Goal: Navigation & Orientation: Understand site structure

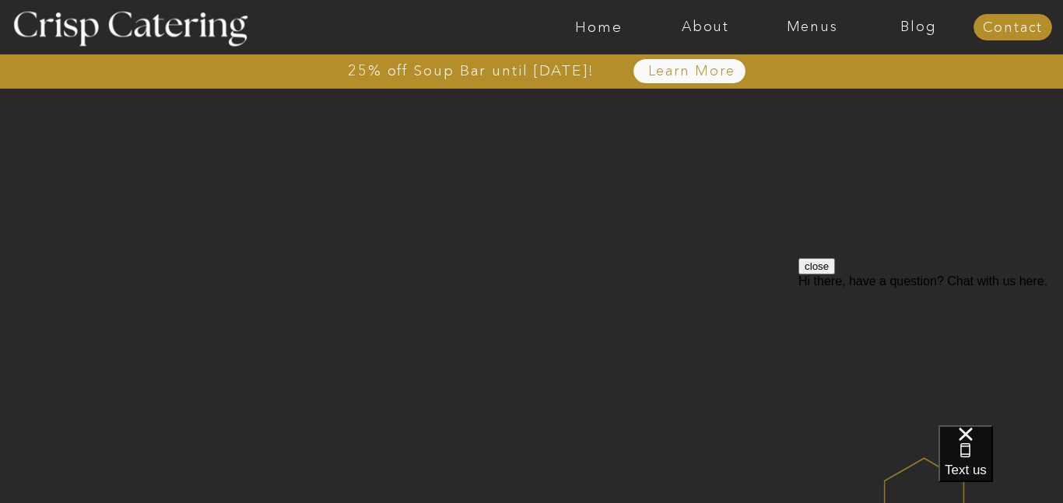
click at [835, 275] on button "close" at bounding box center [816, 266] width 37 height 16
click at [710, 24] on nav "About" at bounding box center [705, 27] width 107 height 16
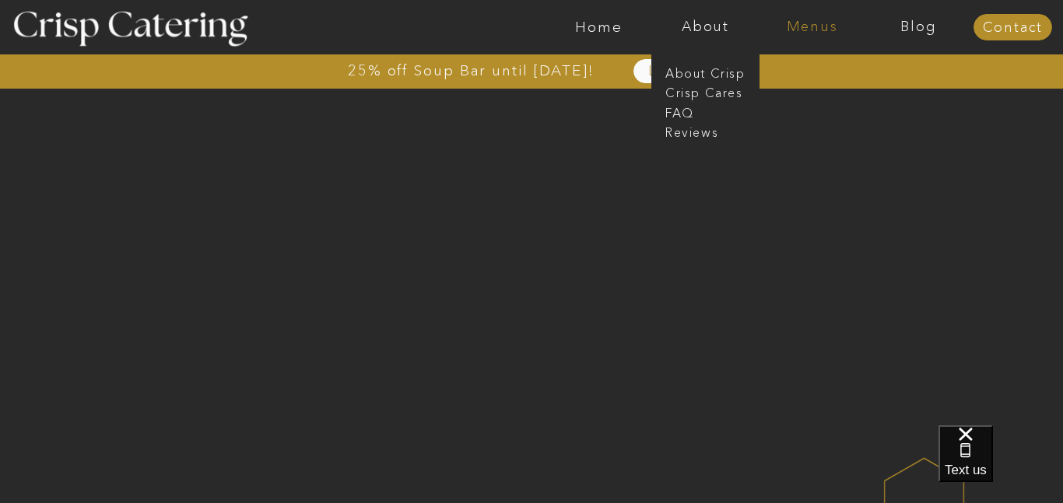
click at [825, 23] on nav "Menus" at bounding box center [812, 27] width 107 height 16
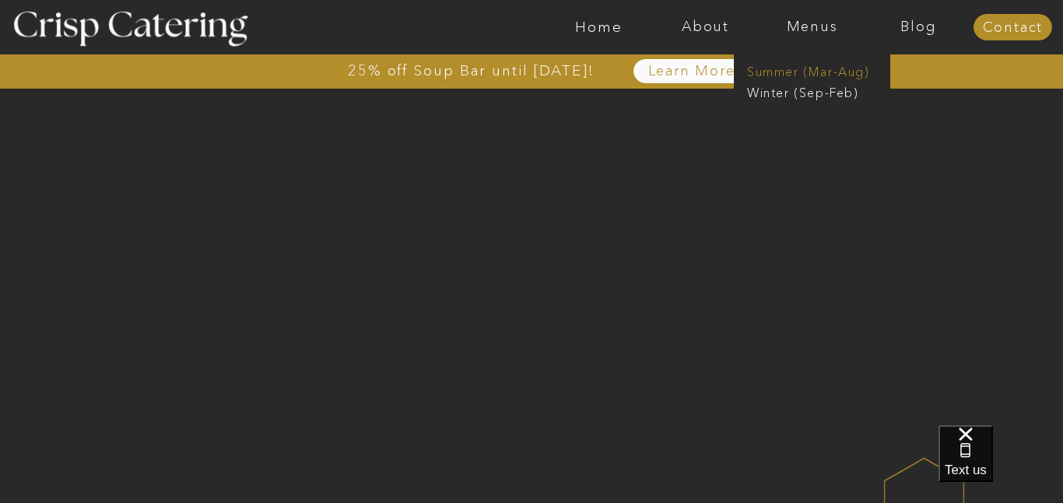
click at [817, 68] on nav "Summer (Mar-Aug)" at bounding box center [816, 70] width 139 height 15
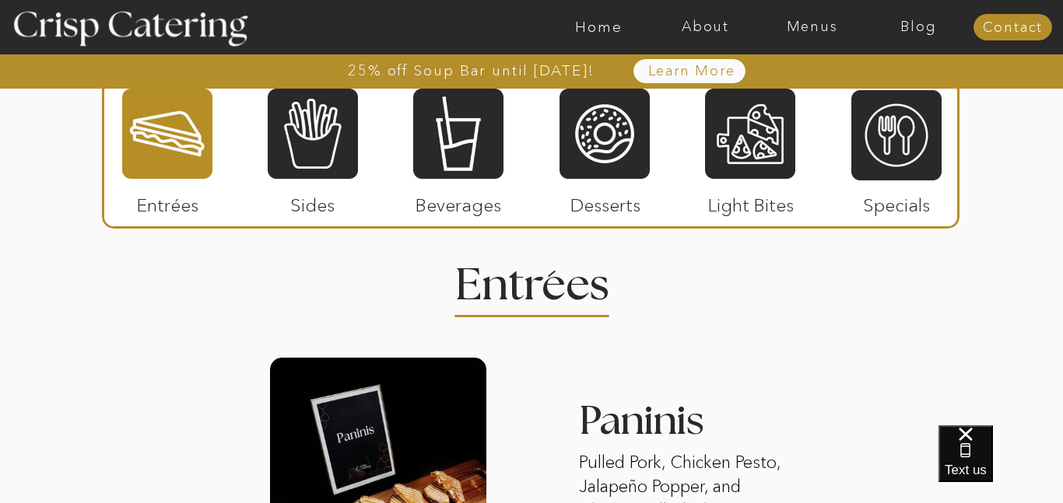
scroll to position [1430, 0]
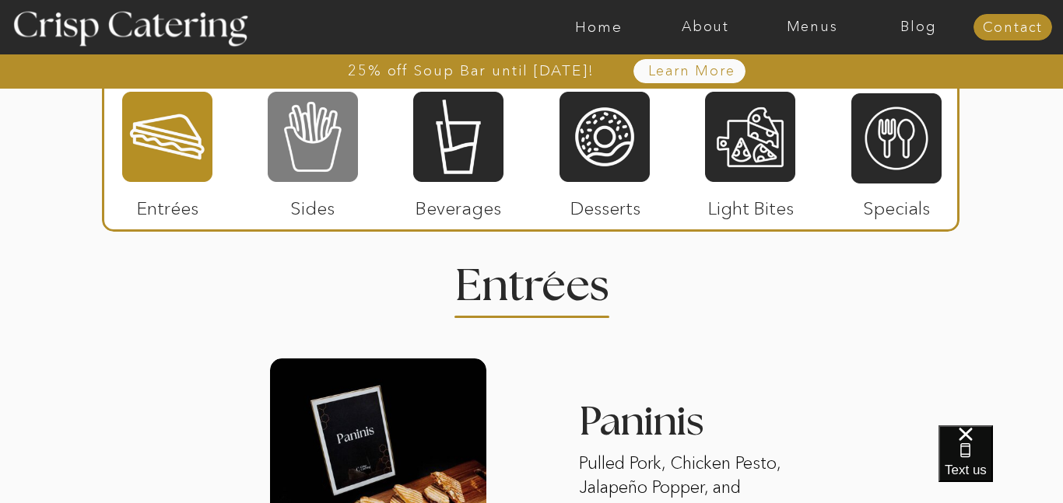
click at [300, 121] on div at bounding box center [313, 136] width 90 height 93
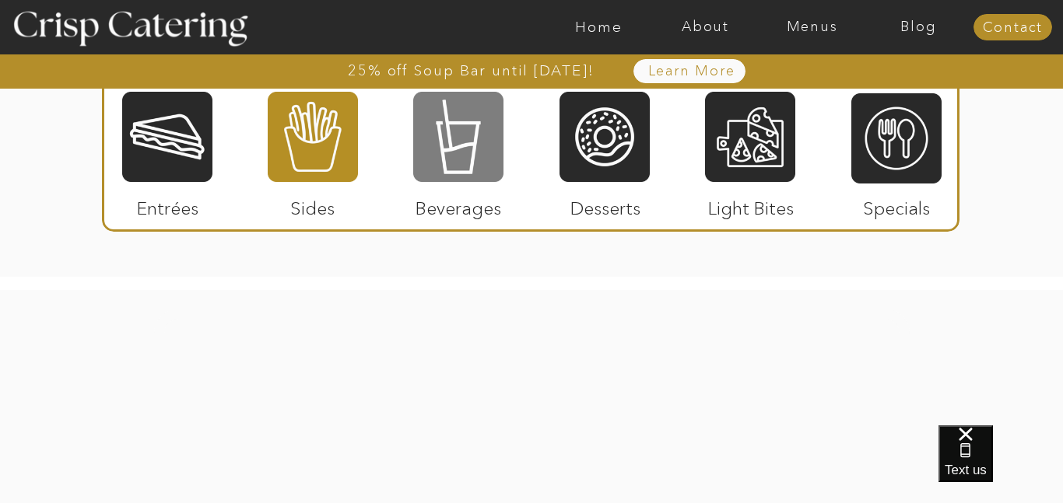
scroll to position [2411, 0]
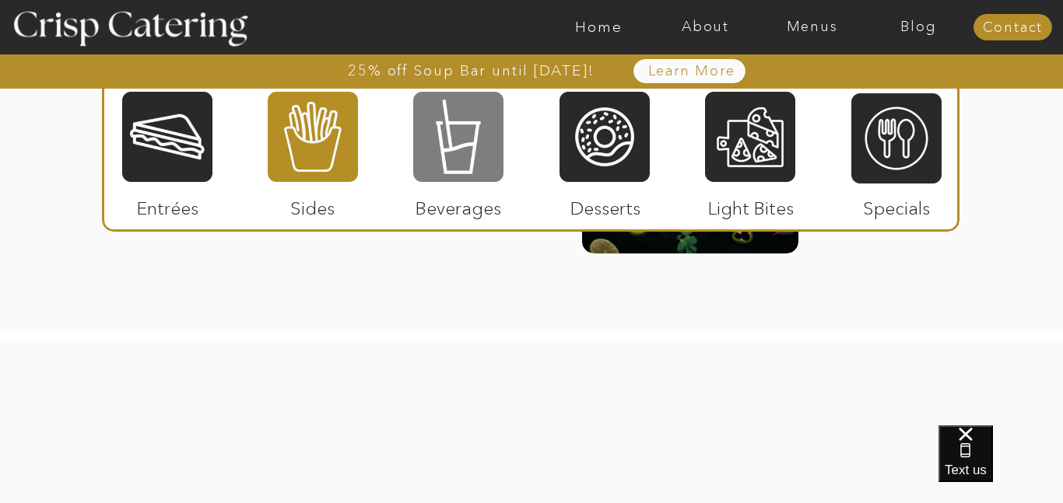
click at [458, 125] on div at bounding box center [458, 136] width 90 height 93
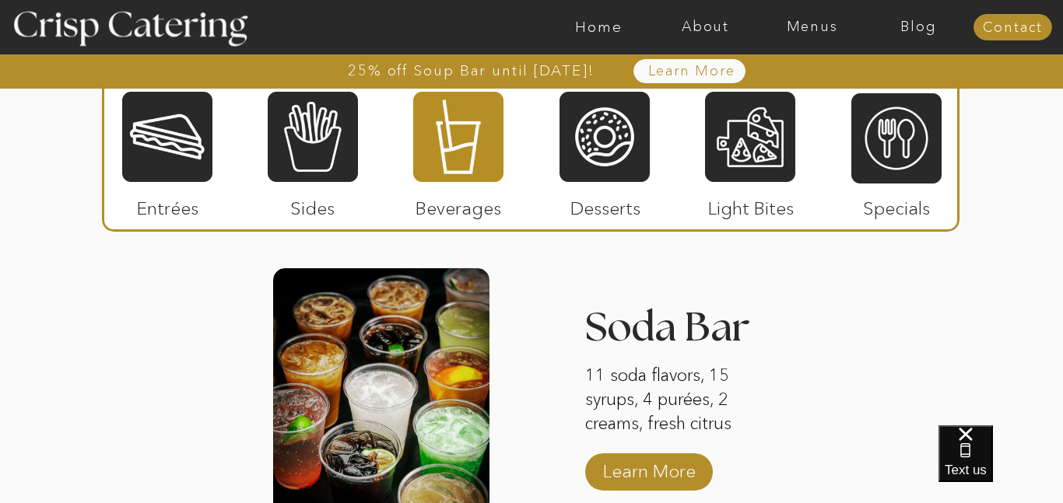
scroll to position [1481, 0]
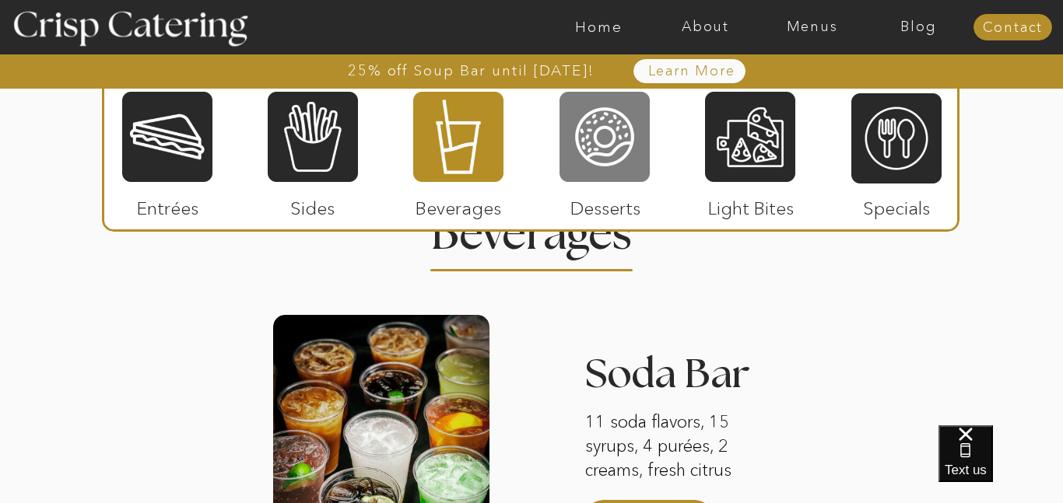
click at [595, 139] on div at bounding box center [605, 136] width 90 height 93
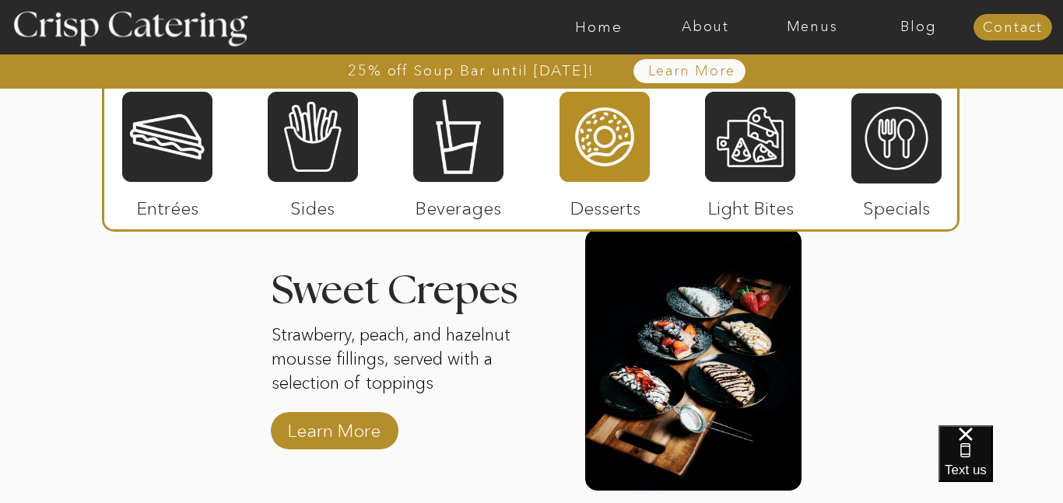
scroll to position [1786, 0]
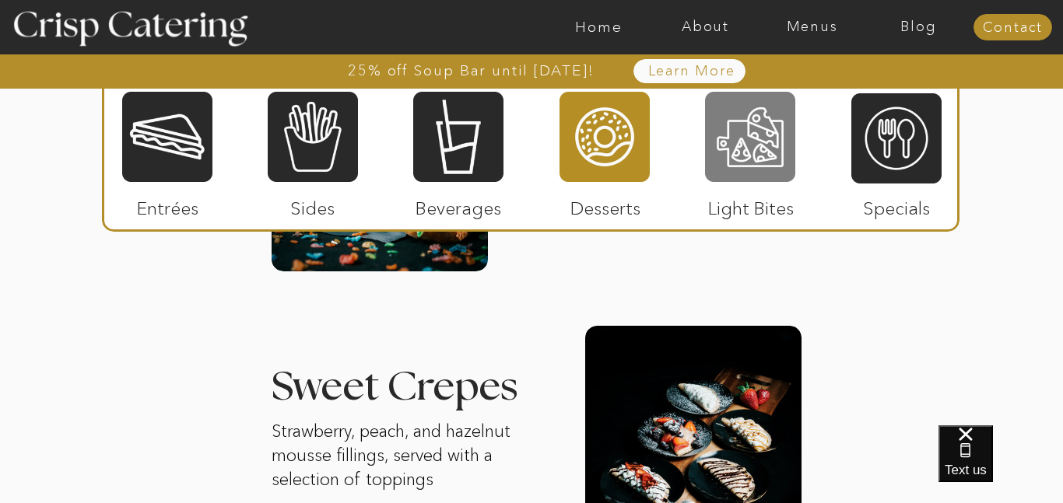
click at [763, 153] on div at bounding box center [750, 136] width 90 height 93
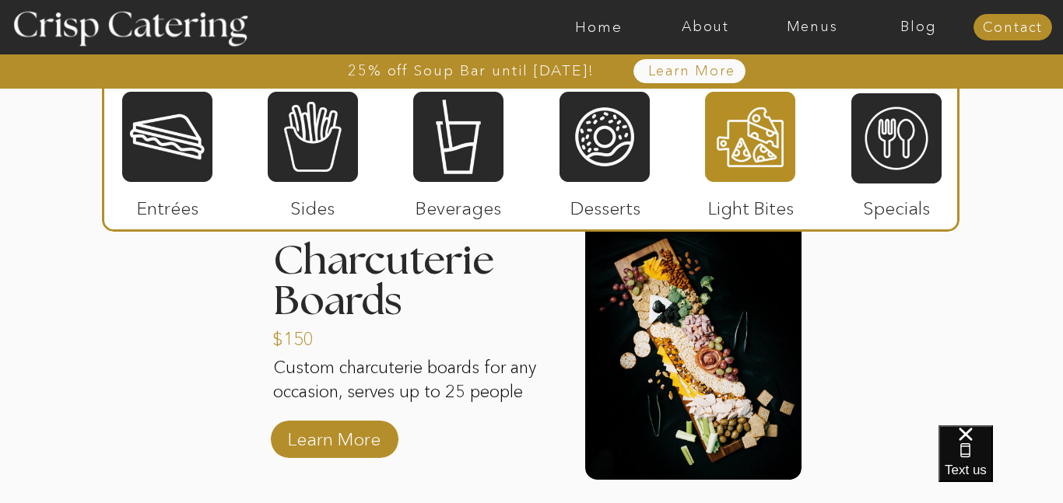
scroll to position [1595, 0]
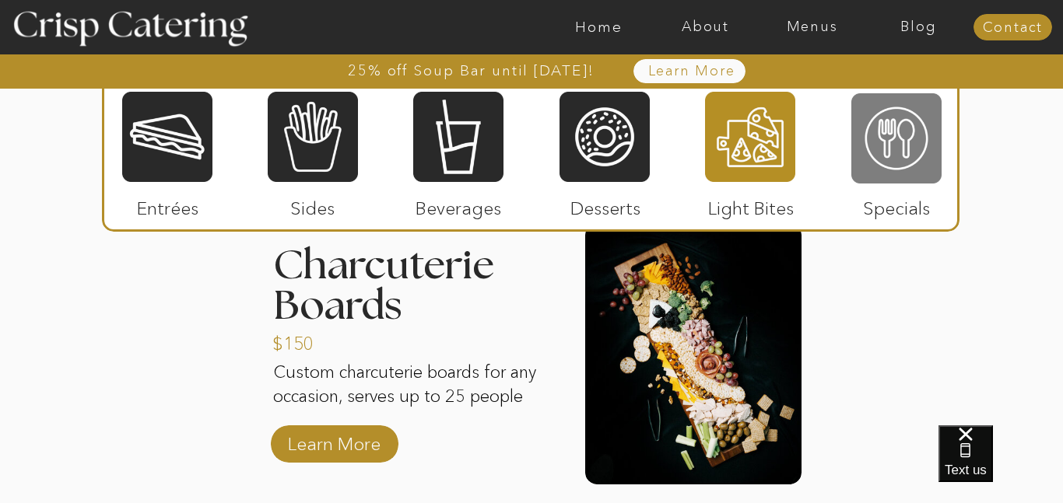
click at [910, 139] on div at bounding box center [896, 138] width 90 height 93
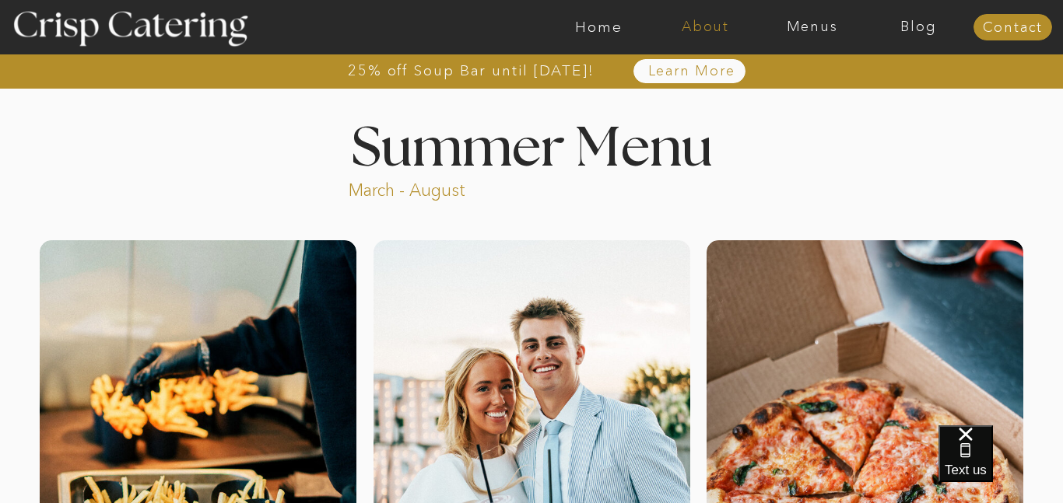
scroll to position [11, 0]
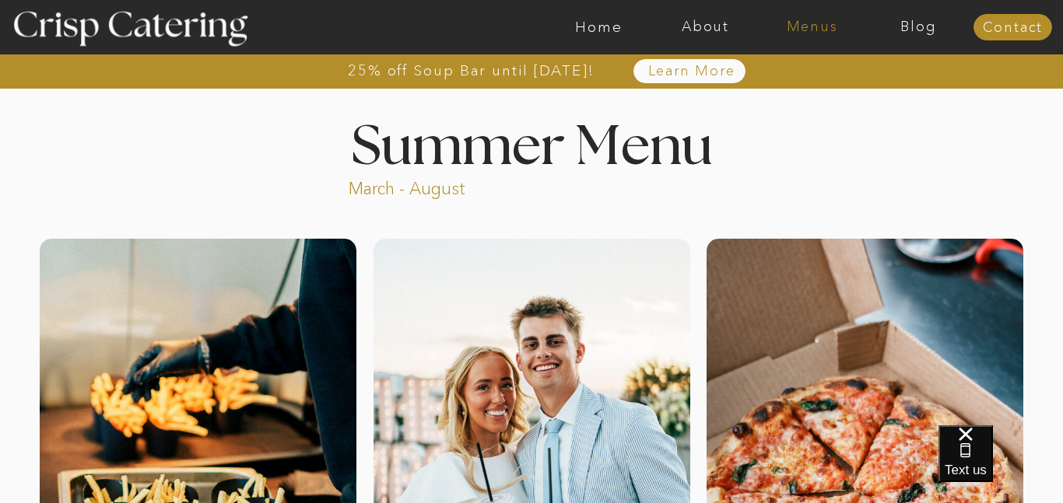
click at [829, 22] on nav "Menus" at bounding box center [812, 27] width 107 height 16
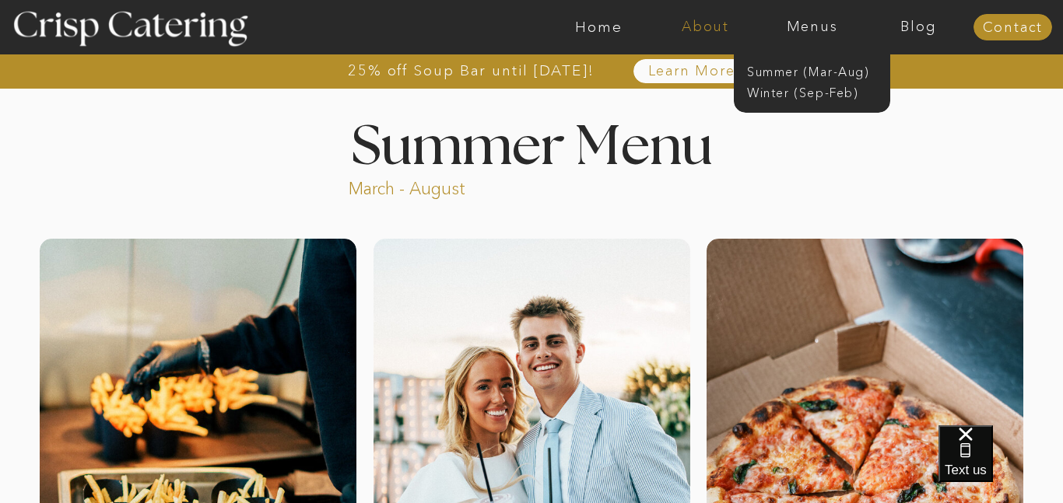
click at [717, 22] on nav "About" at bounding box center [705, 27] width 107 height 16
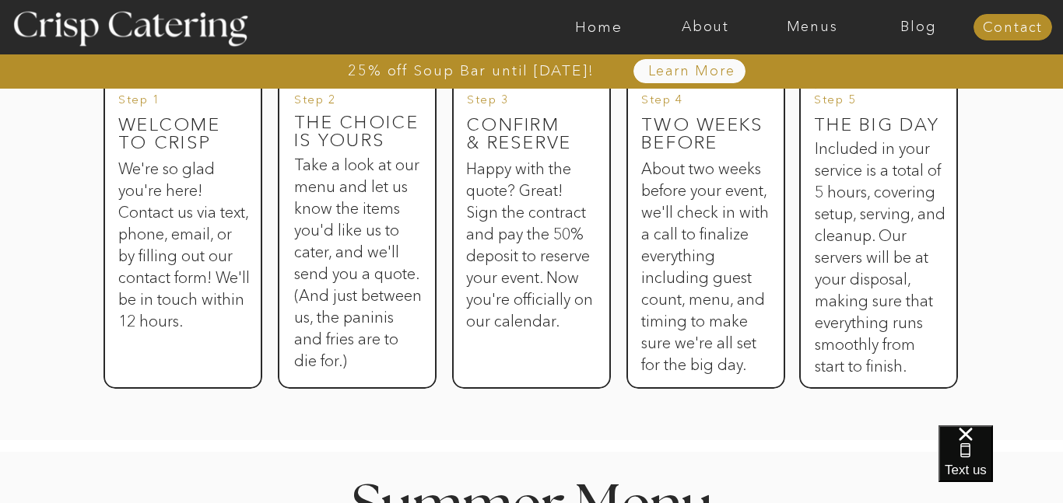
scroll to position [608, 0]
